Goal: Navigation & Orientation: Find specific page/section

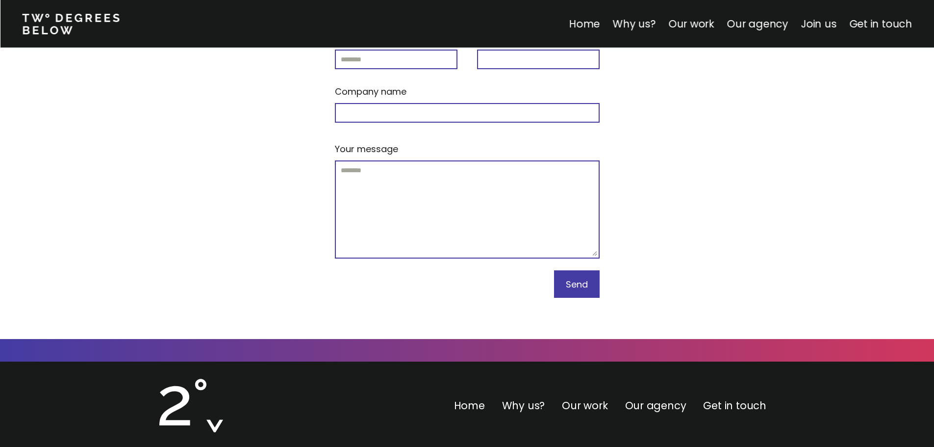
scroll to position [4192, 0]
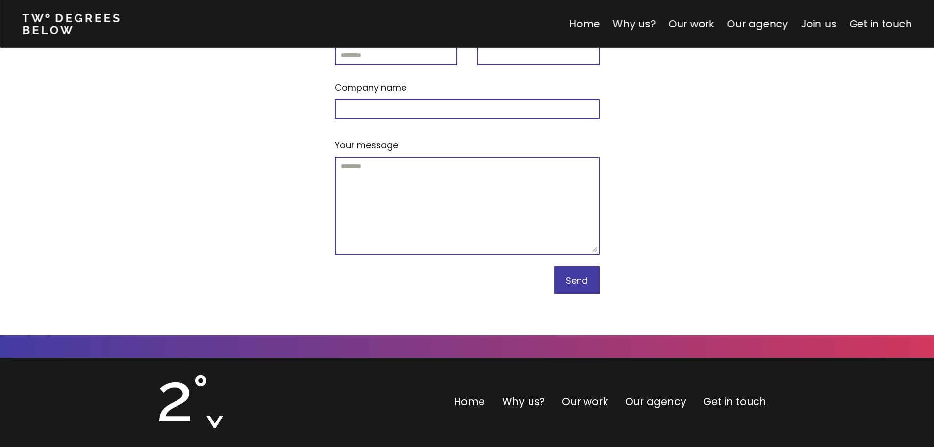
click at [733, 394] on link "Get in touch" at bounding box center [734, 401] width 63 height 14
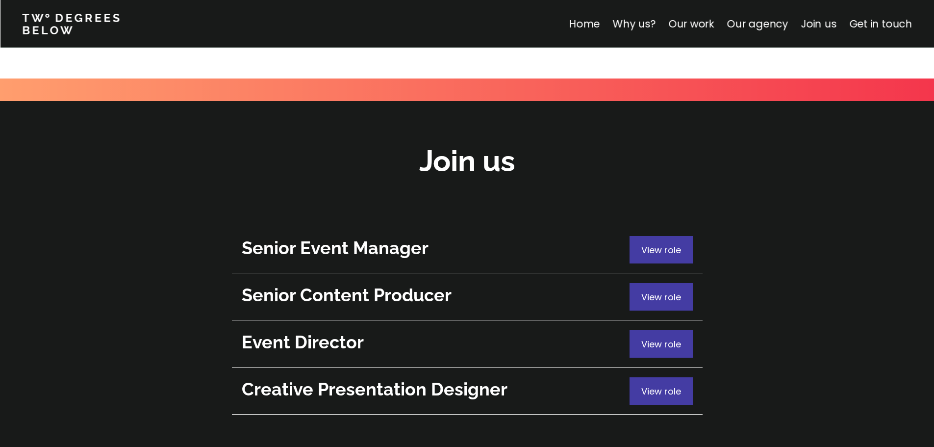
scroll to position [3465, 0]
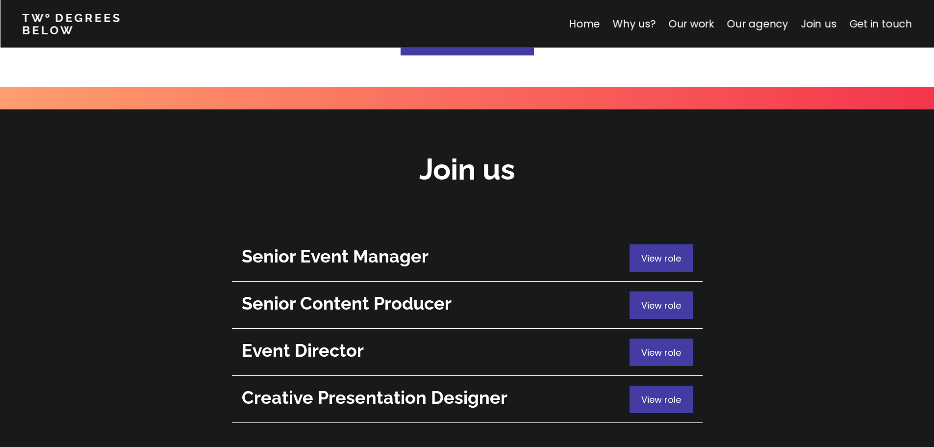
click at [883, 23] on link "Get in touch" at bounding box center [880, 24] width 63 height 14
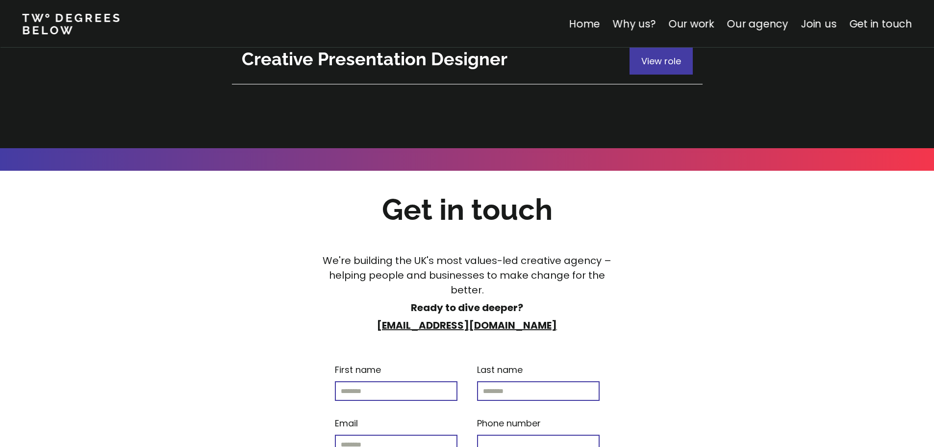
scroll to position [3857, 0]
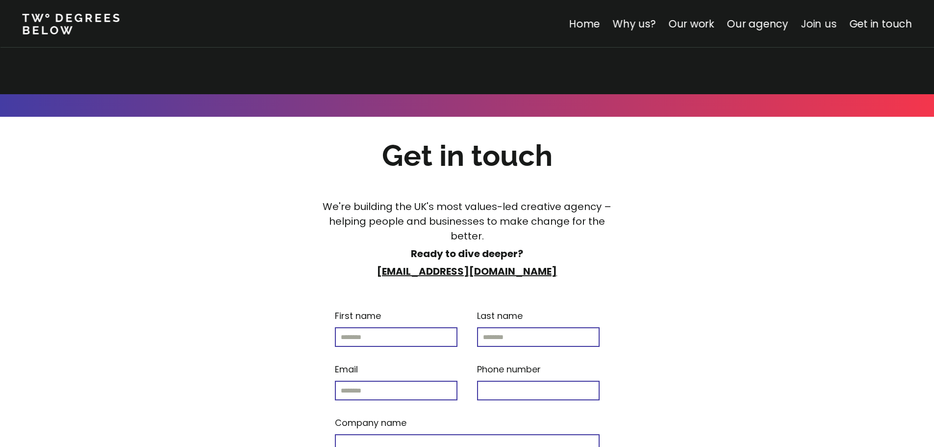
click at [827, 24] on link "Join us" at bounding box center [819, 24] width 36 height 14
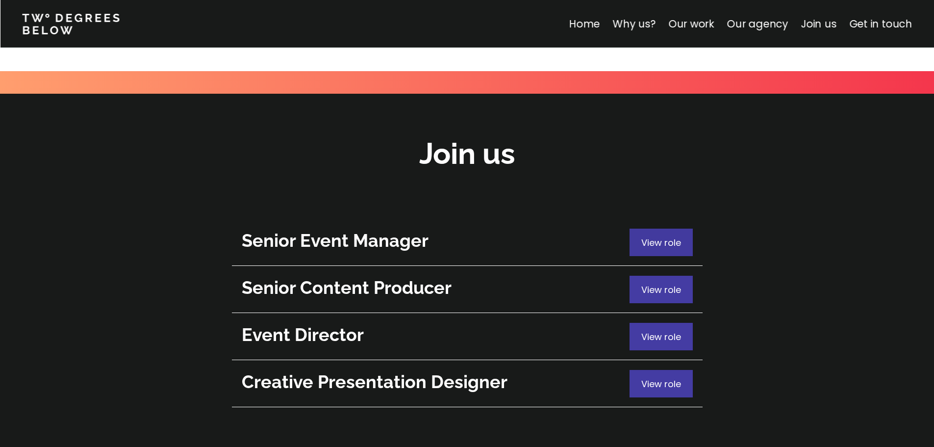
scroll to position [3480, 0]
click at [591, 27] on link "Home" at bounding box center [584, 24] width 31 height 14
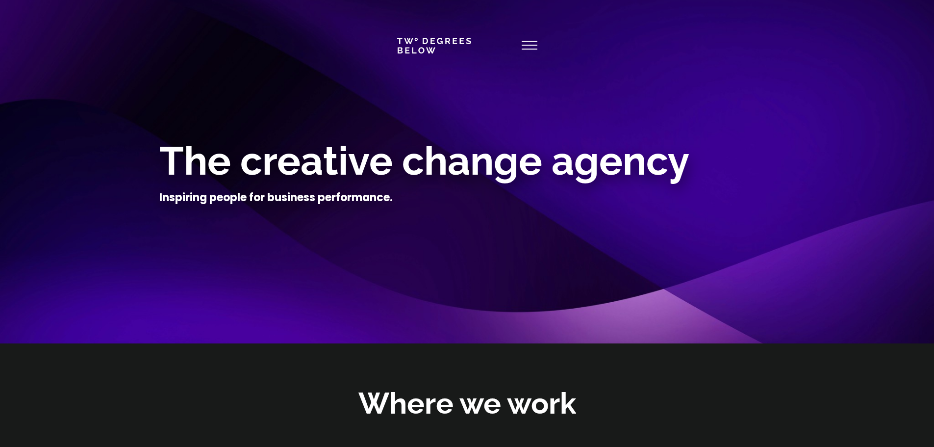
click at [532, 46] on use at bounding box center [530, 45] width 16 height 8
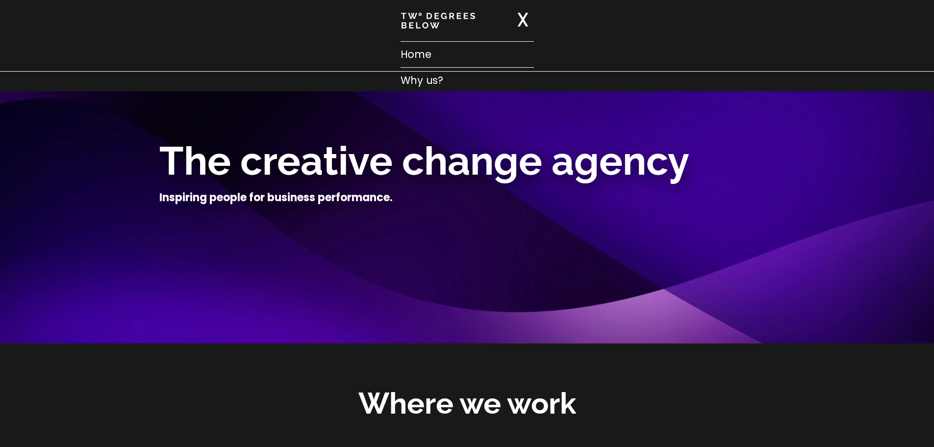
scroll to position [3, 0]
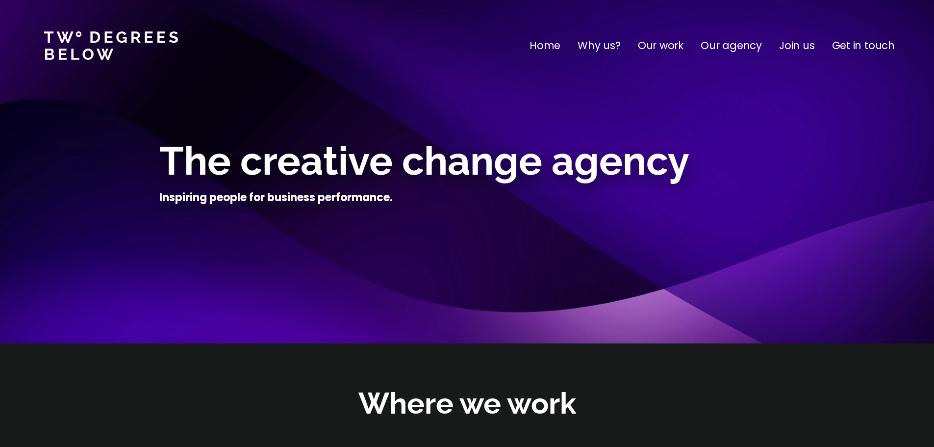
click at [737, 49] on p "Our agency" at bounding box center [731, 46] width 61 height 16
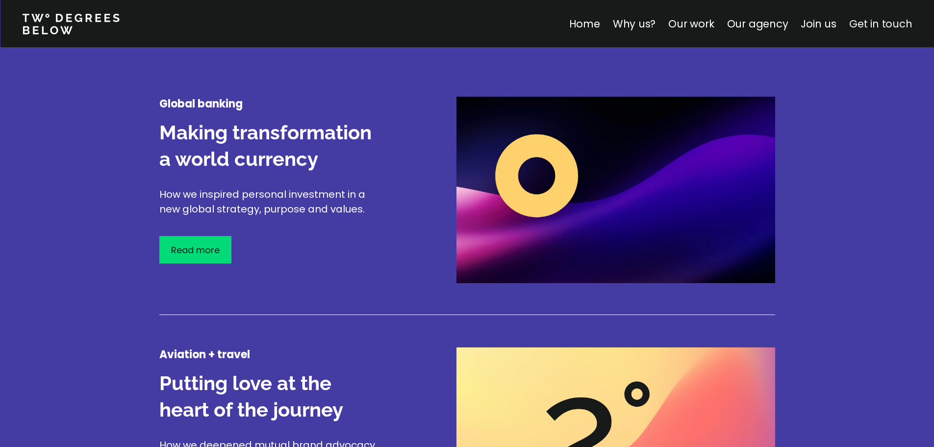
click at [875, 28] on link "Get in touch" at bounding box center [880, 24] width 63 height 14
